Goal: Transaction & Acquisition: Purchase product/service

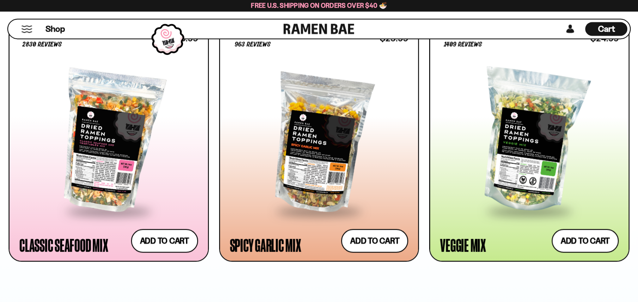
scroll to position [537, 0]
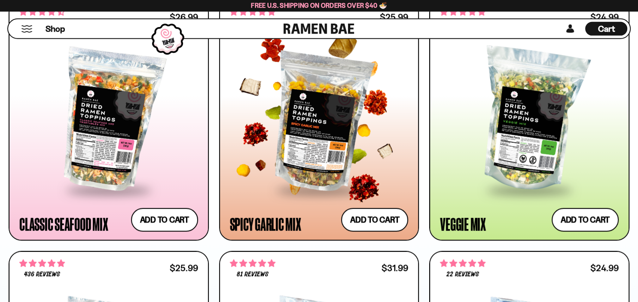
click at [325, 109] on div at bounding box center [319, 119] width 179 height 139
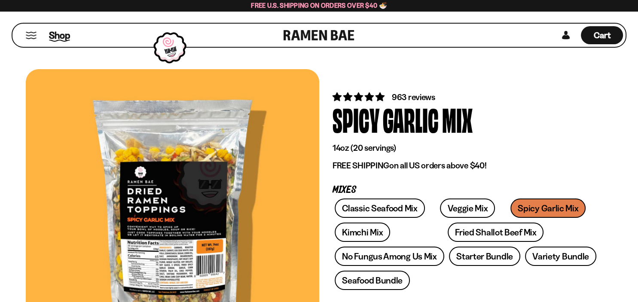
click at [64, 32] on span "Shop" at bounding box center [59, 35] width 21 height 13
